Goal: Task Accomplishment & Management: Complete application form

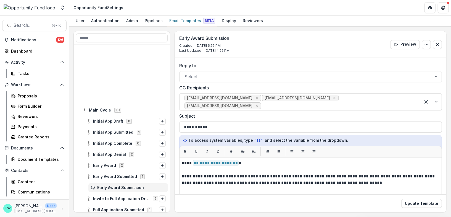
scroll to position [77, 0]
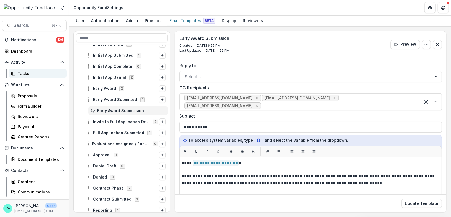
click at [27, 75] on div "Tasks" at bounding box center [40, 73] width 45 height 6
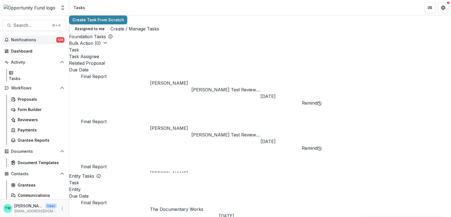
click at [28, 39] on span "Notifications" at bounding box center [33, 40] width 45 height 5
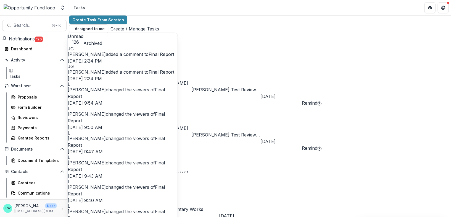
click at [149, 55] on link "Final Report" at bounding box center [162, 54] width 26 height 6
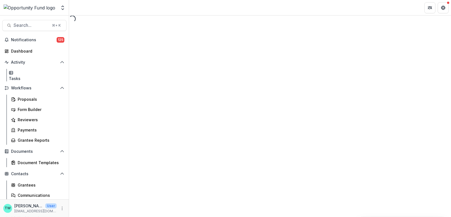
select select "********"
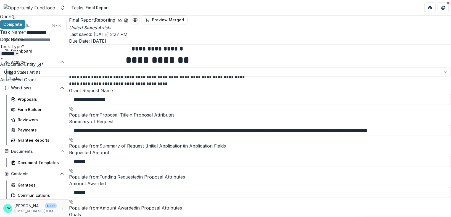
click at [4, 7] on button "Close" at bounding box center [2, 3] width 4 height 7
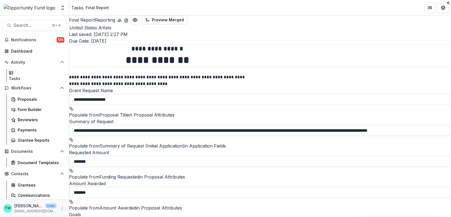
select select "********"
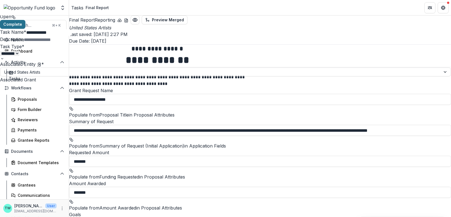
click at [25, 27] on button "Complete" at bounding box center [12, 24] width 25 height 9
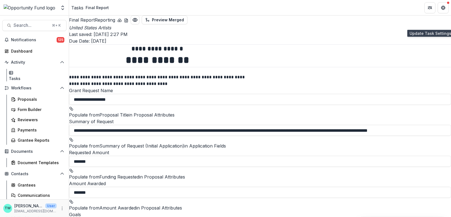
select select "********"
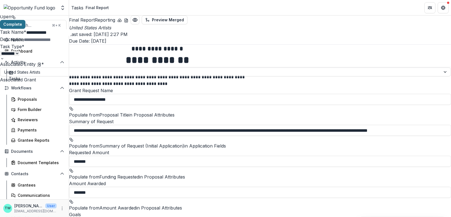
click at [25, 25] on button "Complete" at bounding box center [12, 24] width 25 height 9
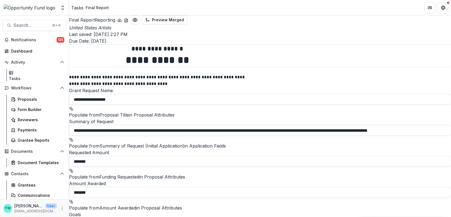
click at [106, 9] on div "Final Report" at bounding box center [97, 8] width 23 height 6
select select "********"
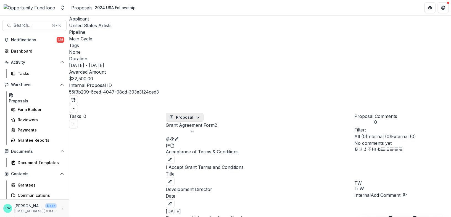
click at [199, 115] on icon "button" at bounding box center [198, 117] width 4 height 4
click at [28, 98] on div "Proposals" at bounding box center [18, 101] width 19 height 6
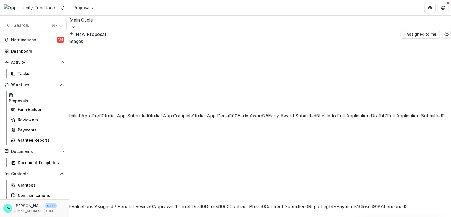
click at [337, 203] on span "Payments" at bounding box center [347, 206] width 21 height 6
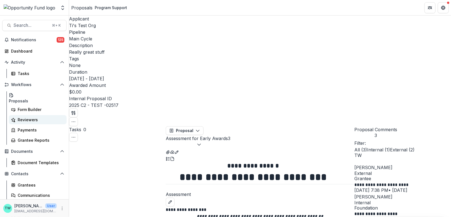
click at [32, 117] on div "Reviewers" at bounding box center [40, 120] width 45 height 6
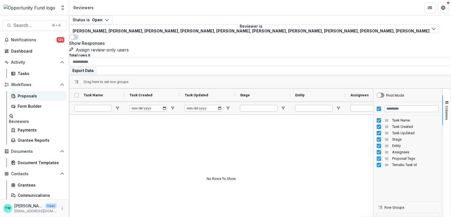
click at [33, 95] on div "Proposals" at bounding box center [40, 96] width 45 height 6
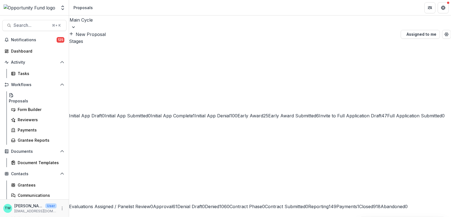
click at [337, 203] on span "Payments" at bounding box center [347, 206] width 21 height 6
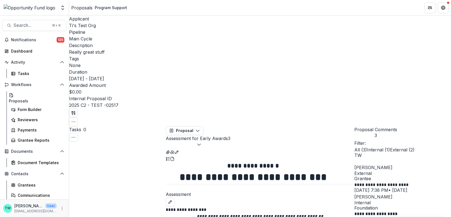
click at [76, 135] on icon "Toggle View Cancelled Tasks" at bounding box center [73, 137] width 4 height 4
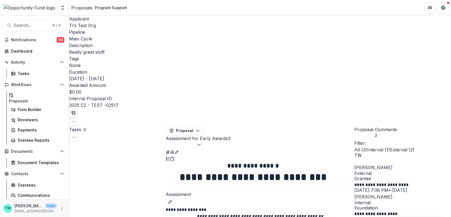
select select "**********"
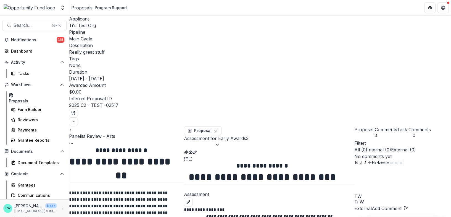
scroll to position [220, 0]
click at [249, 135] on button "Assessment for Early Awards 3" at bounding box center [216, 141] width 65 height 13
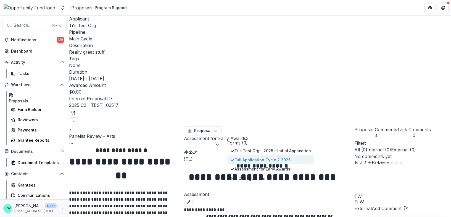
click at [258, 157] on span "Full Application Cycle 2 2025" at bounding box center [273, 160] width 77 height 6
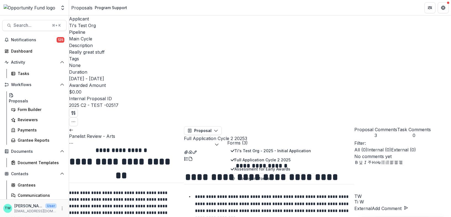
click at [331, 18] on div "Applicant Ti's Test Org Pipeline Main Cycle Description Really great stuff Desc…" at bounding box center [260, 70] width 382 height 111
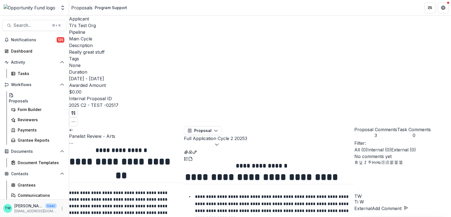
scroll to position [0, 0]
click at [74, 141] on icon "Options" at bounding box center [71, 143] width 4 height 4
click at [74, 128] on icon at bounding box center [71, 130] width 4 height 4
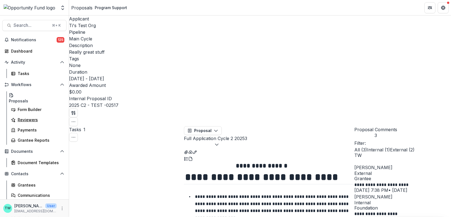
click at [20, 117] on div "Reviewers" at bounding box center [40, 120] width 45 height 6
click at [28, 117] on div "Reviewers" at bounding box center [40, 120] width 45 height 6
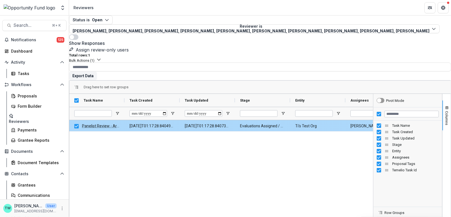
click at [101, 57] on icon "button" at bounding box center [99, 59] width 4 height 4
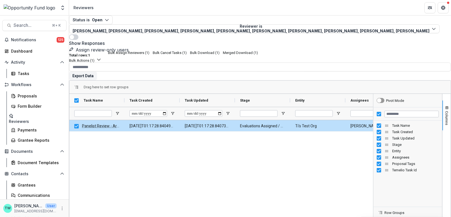
drag, startPoint x: 188, startPoint y: 40, endPoint x: 132, endPoint y: 160, distance: 132.1
click at [188, 53] on div "Total rows: 1 Bulk Actions ( 1 ) Bulk Assign Reviewers ( 1 ) Bulk Cancel Tasks …" at bounding box center [260, 57] width 382 height 9
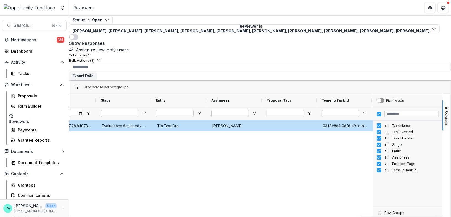
scroll to position [0, 99]
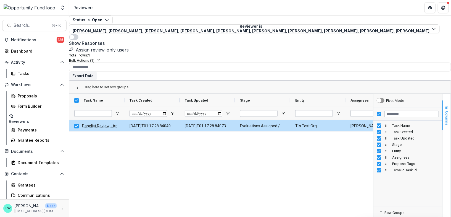
click at [445, 111] on span "Columns" at bounding box center [447, 118] width 4 height 14
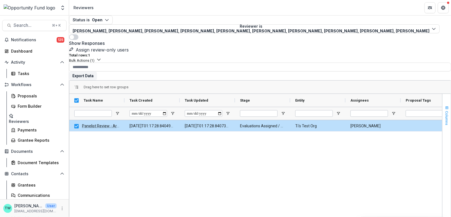
click at [444, 100] on button "Columns" at bounding box center [447, 115] width 8 height 30
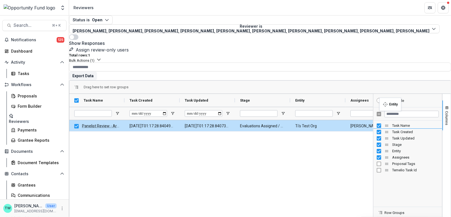
drag, startPoint x: 382, startPoint y: 123, endPoint x: 383, endPoint y: 101, distance: 22.4
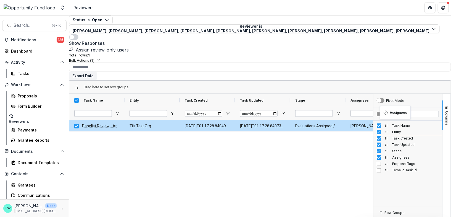
drag, startPoint x: 382, startPoint y: 130, endPoint x: 383, endPoint y: 109, distance: 20.8
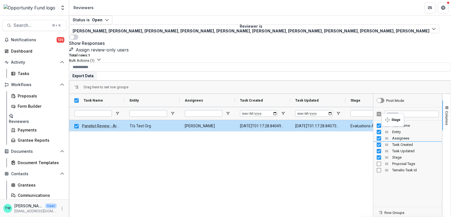
drag, startPoint x: 382, startPoint y: 130, endPoint x: 385, endPoint y: 116, distance: 14.2
click at [270, 161] on div "Panelist Review - Arts Ti's Test Org Ti [PERSON_NAME] Evaluations Assigned / Pa…" at bounding box center [221, 196] width 304 height 152
